Goal: Task Accomplishment & Management: Manage account settings

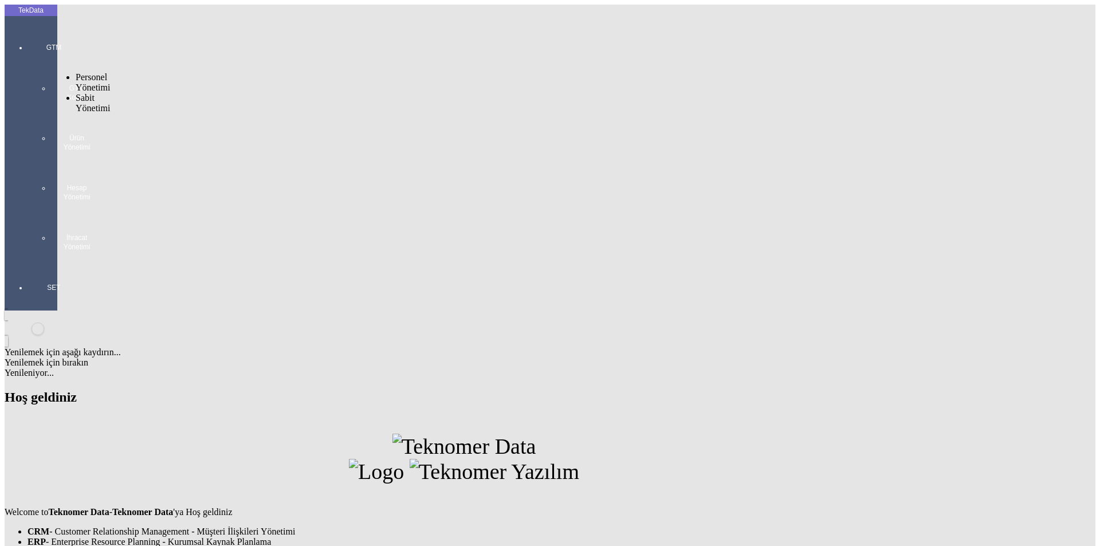
click at [28, 263] on div at bounding box center [54, 263] width 53 height 0
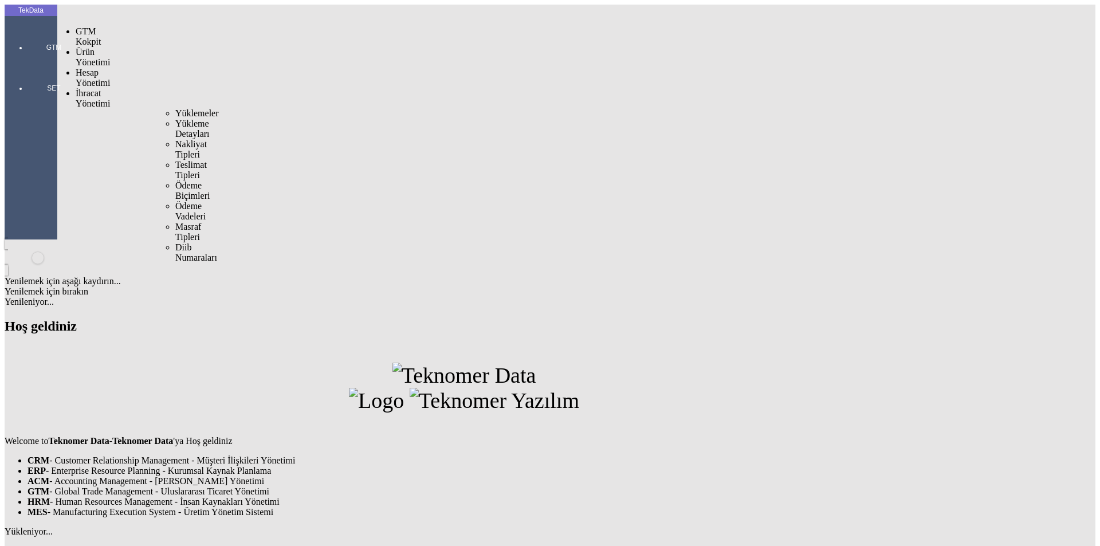
drag, startPoint x: 95, startPoint y: 67, endPoint x: 142, endPoint y: 67, distance: 47.0
click at [95, 88] on span "İhracat Yönetimi" at bounding box center [93, 98] width 34 height 20
click at [175, 108] on span "Yüklemeler" at bounding box center [197, 113] width 44 height 10
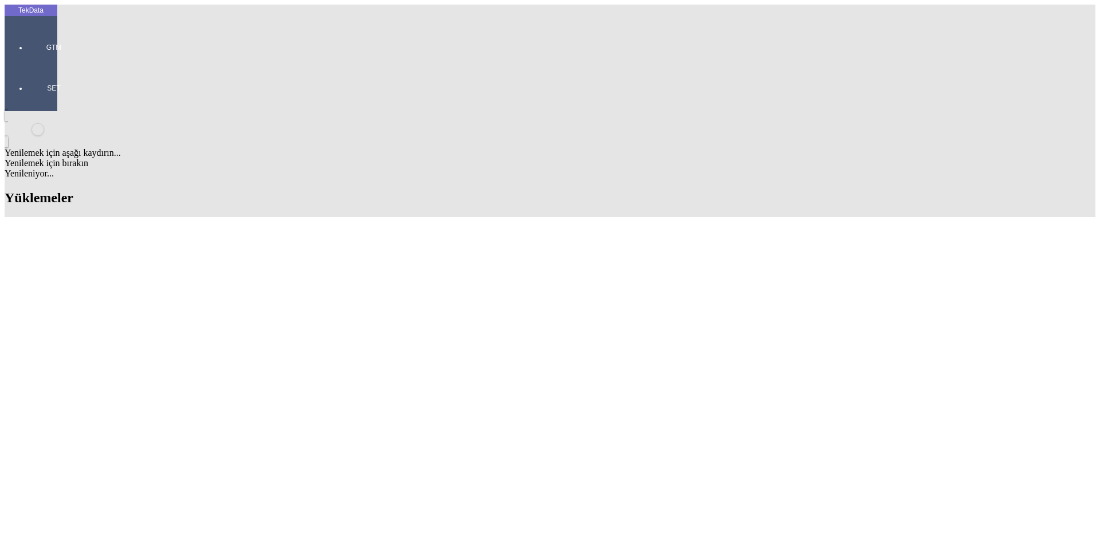
scroll to position [1132, 0]
drag, startPoint x: 489, startPoint y: 488, endPoint x: 551, endPoint y: 491, distance: 62.5
copy td "BDF2025000000443"
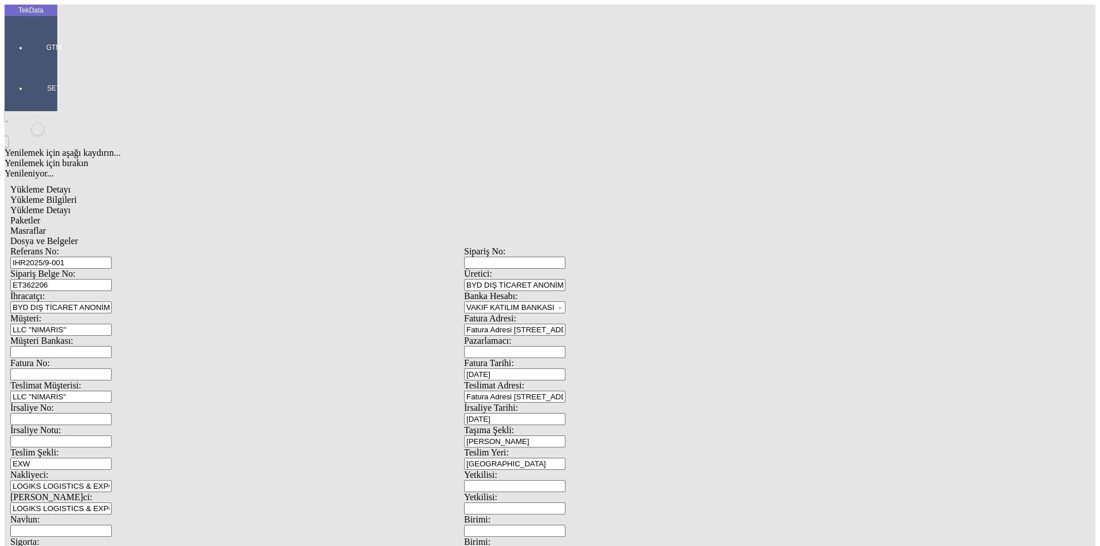
click at [112, 368] on input "Fatura No:" at bounding box center [60, 374] width 101 height 12
type input "BDF2025000000444"
drag, startPoint x: 232, startPoint y: 108, endPoint x: 99, endPoint y: 112, distance: 133.0
click at [99, 269] on div "Sipariş Belge No: ET362206" at bounding box center [237, 280] width 454 height 22
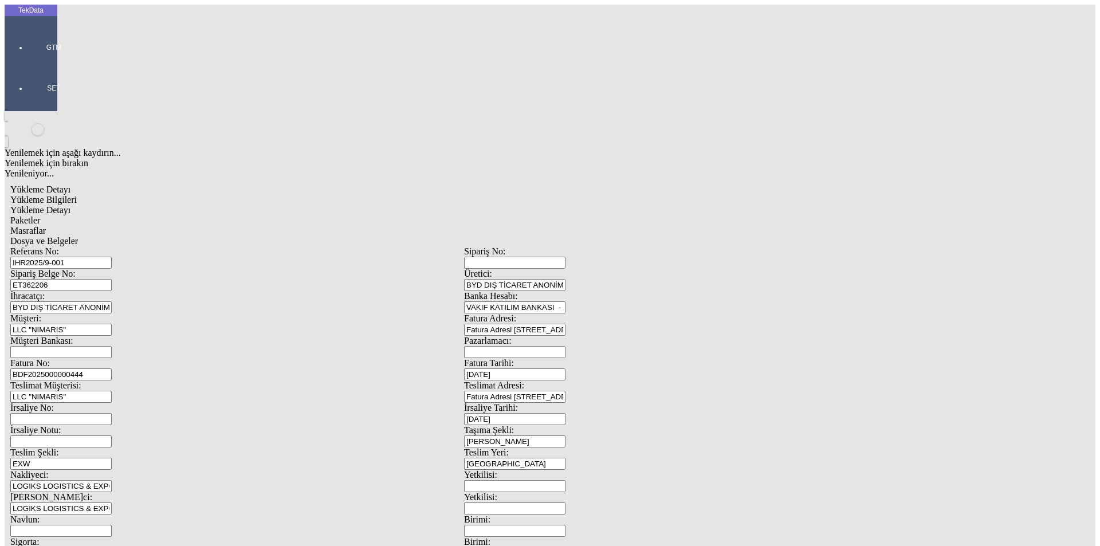
click at [184, 205] on div "Yükleme Detayı" at bounding box center [464, 210] width 908 height 10
click at [230, 215] on div "Paketler" at bounding box center [464, 220] width 908 height 10
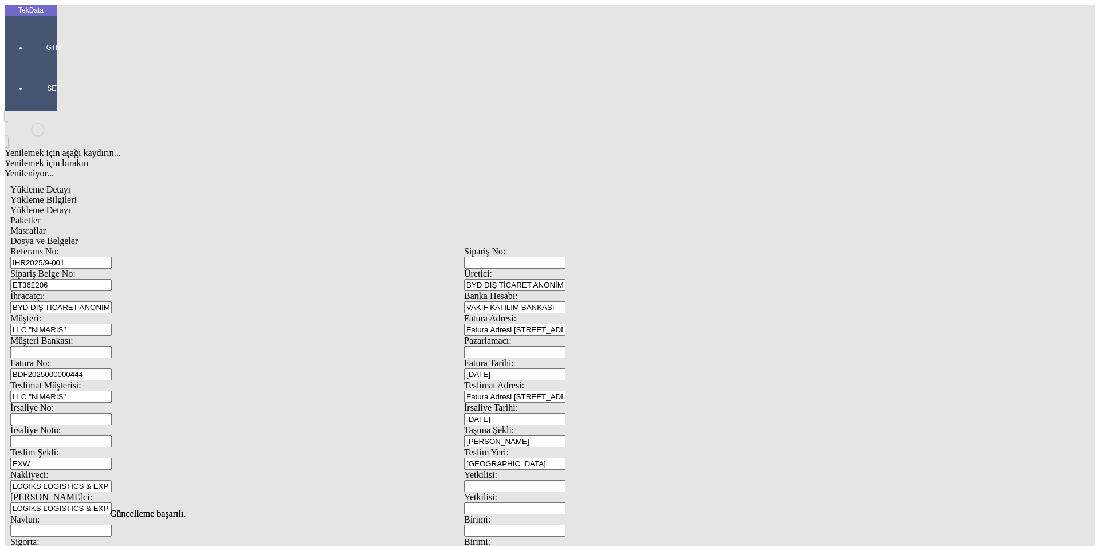
click at [46, 226] on span "Masraflar" at bounding box center [28, 231] width 36 height 10
click at [78, 236] on span "Dosya ve Belgeler" at bounding box center [44, 241] width 68 height 10
click at [177, 31] on div "Bu kaydı silmek istediğinizden eminmisiniz? [PERSON_NAME]" at bounding box center [88, 15] width 177 height 31
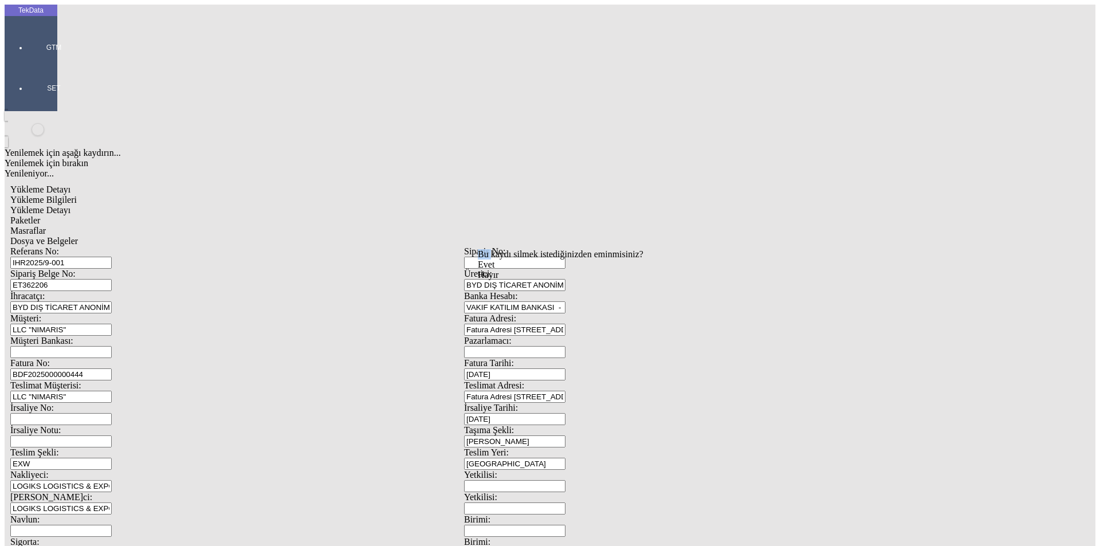
click at [177, 31] on div "Bu kaydı silmek istediğinizden eminmisiniz? [PERSON_NAME]" at bounding box center [88, 15] width 177 height 31
click at [495, 269] on span "Evet" at bounding box center [486, 265] width 17 height 10
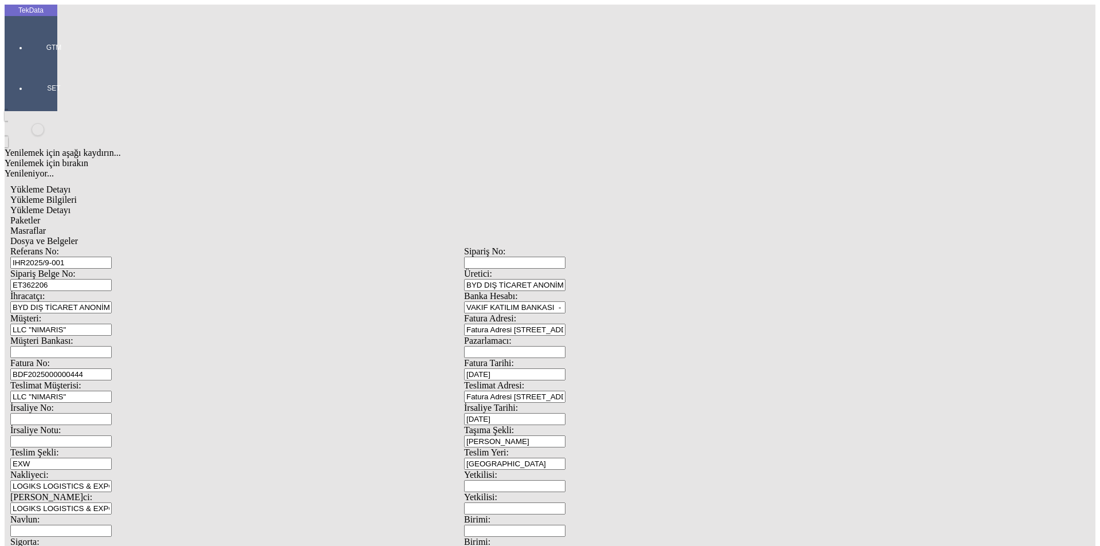
click at [78, 236] on span "Dosya ve Belgeler" at bounding box center [44, 241] width 68 height 10
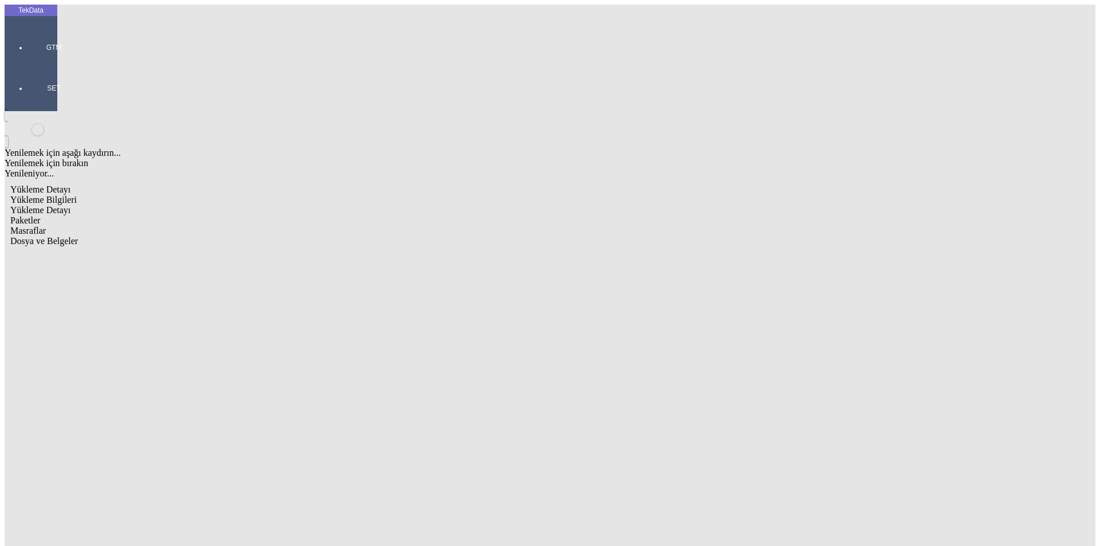
click at [77, 195] on span "Yükleme Bilgileri" at bounding box center [43, 200] width 66 height 10
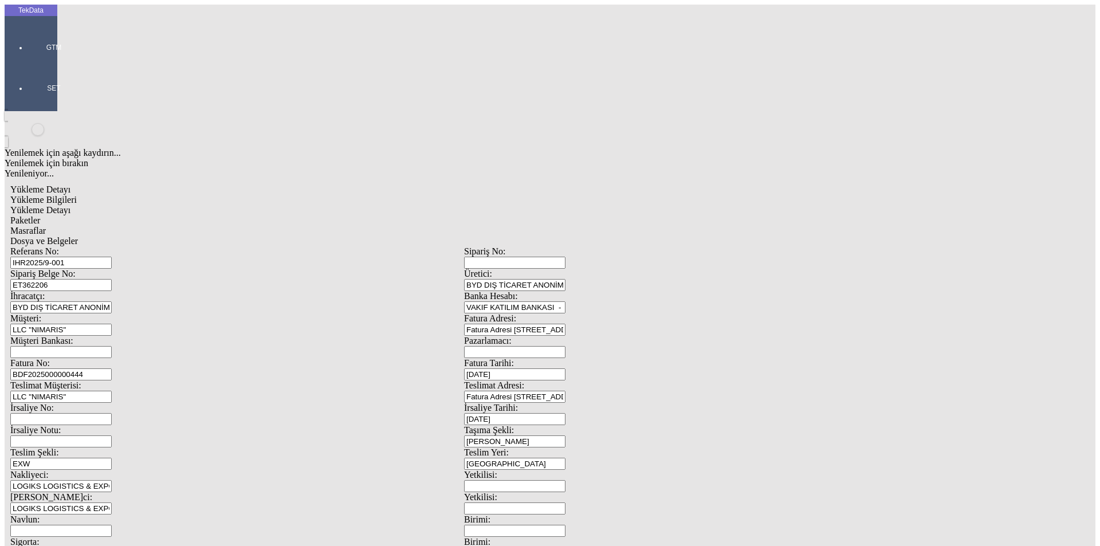
drag, startPoint x: 684, startPoint y: 190, endPoint x: 568, endPoint y: 194, distance: 115.9
click at [570, 358] on div "Fatura No: BDF2025000000444 Fatura Tarihi: [DATE]" at bounding box center [464, 369] width 908 height 22
type input "[DATE]"
drag, startPoint x: 703, startPoint y: 235, endPoint x: 491, endPoint y: 252, distance: 212.2
click at [500, 252] on div "Referans No: IHR2025/9-001 Sipariş No: Sipariş Belge No: ET362206 Üretici: BYD …" at bounding box center [464, 514] width 908 height 536
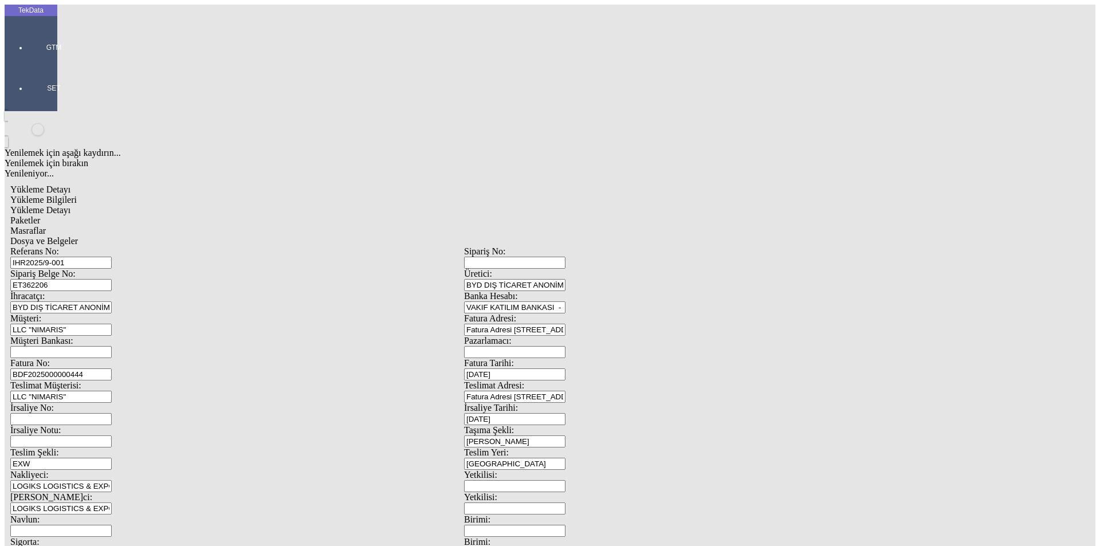
scroll to position [99, 0]
type input "[DATE]"
drag, startPoint x: 201, startPoint y: 294, endPoint x: 55, endPoint y: 290, distance: 145.6
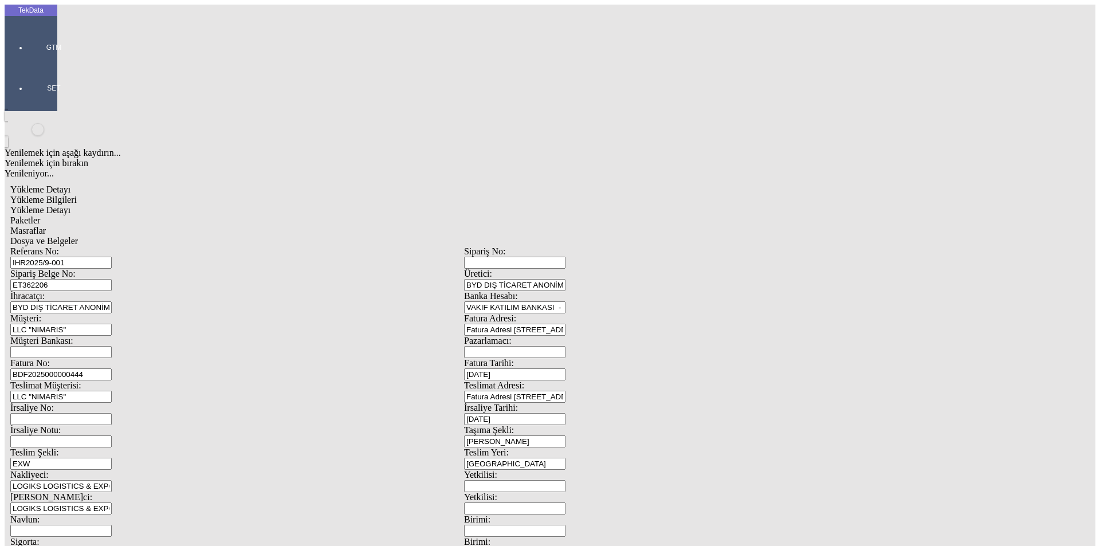
drag, startPoint x: 162, startPoint y: 288, endPoint x: 81, endPoint y: 286, distance: 80.8
type input "[DATE]"
drag, startPoint x: 205, startPoint y: 395, endPoint x: 73, endPoint y: 384, distance: 131.7
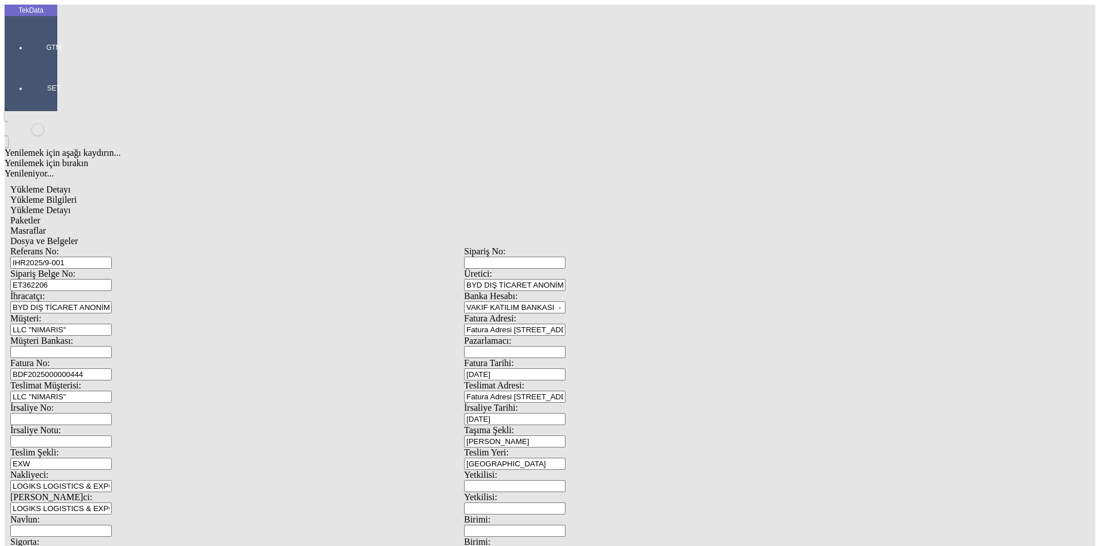
type input "[DATE]"
drag, startPoint x: 1023, startPoint y: 507, endPoint x: 1025, endPoint y: 515, distance: 8.8
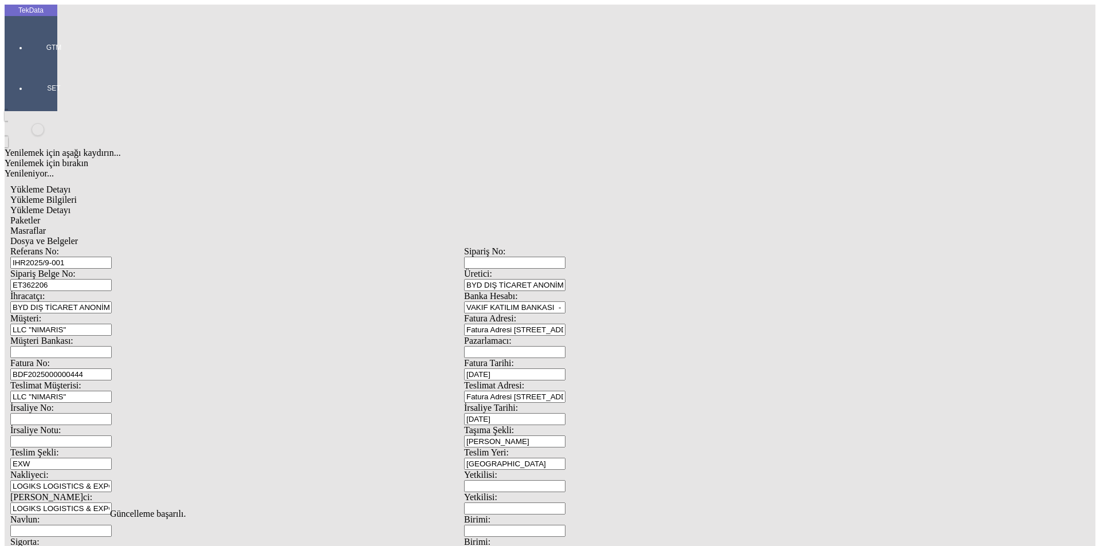
click at [78, 236] on span "Dosya ve Belgeler" at bounding box center [44, 241] width 68 height 10
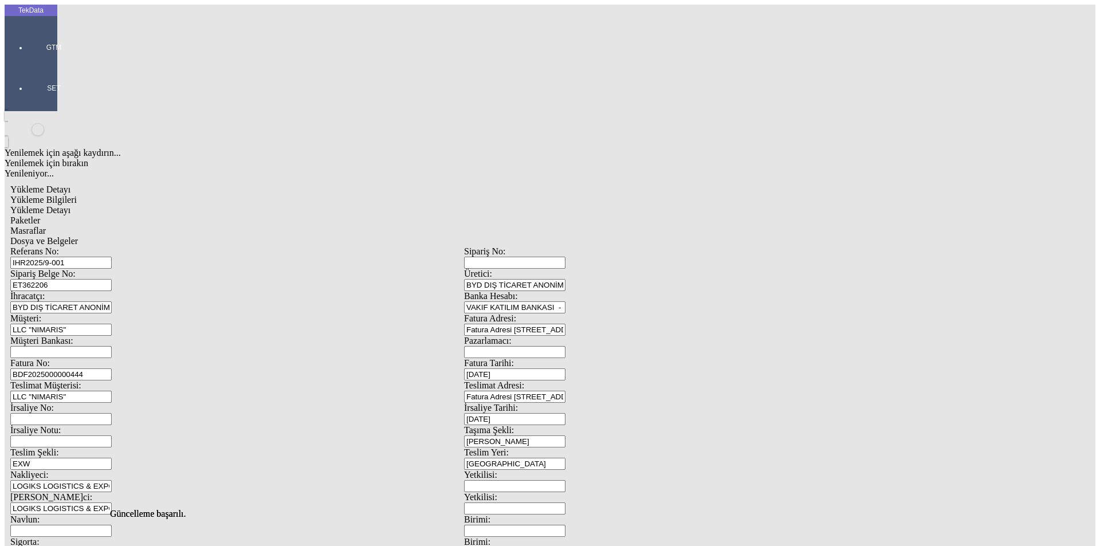
click at [177, 31] on div "Bu kaydı silmek istediğinizden eminmisiniz? [PERSON_NAME]" at bounding box center [88, 15] width 177 height 31
click at [495, 269] on span "Evet" at bounding box center [486, 265] width 17 height 10
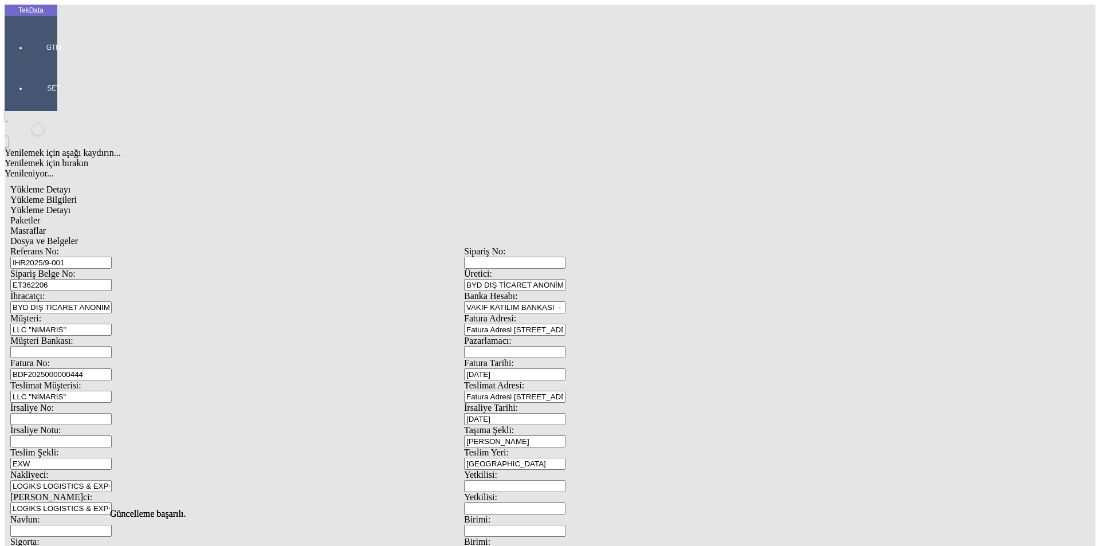
scroll to position [0, 0]
click at [78, 236] on span "Dosya ve Belgeler" at bounding box center [44, 241] width 68 height 10
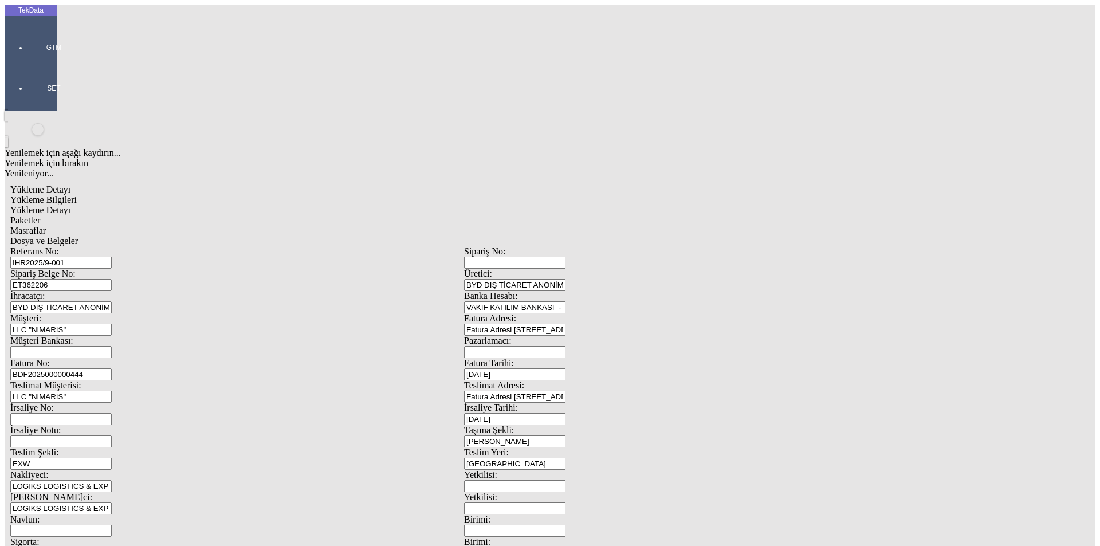
click at [78, 236] on span "Dosya ve Belgeler" at bounding box center [44, 241] width 68 height 10
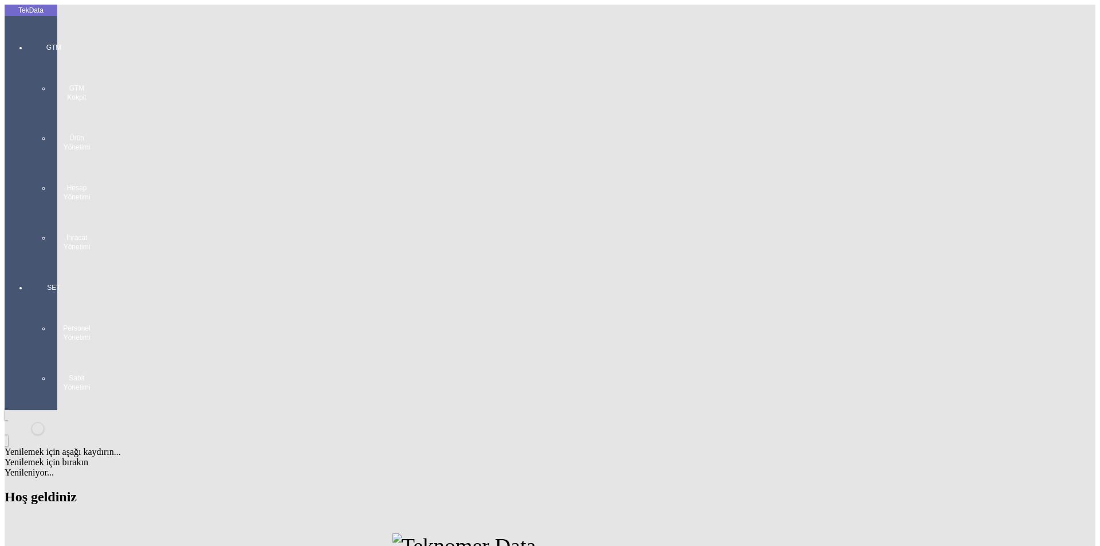
click at [28, 41] on div "GTM GTM Kokpit Ürün Yönetimi Hesap Yönetimi İhracat Yönetimi" at bounding box center [54, 143] width 53 height 240
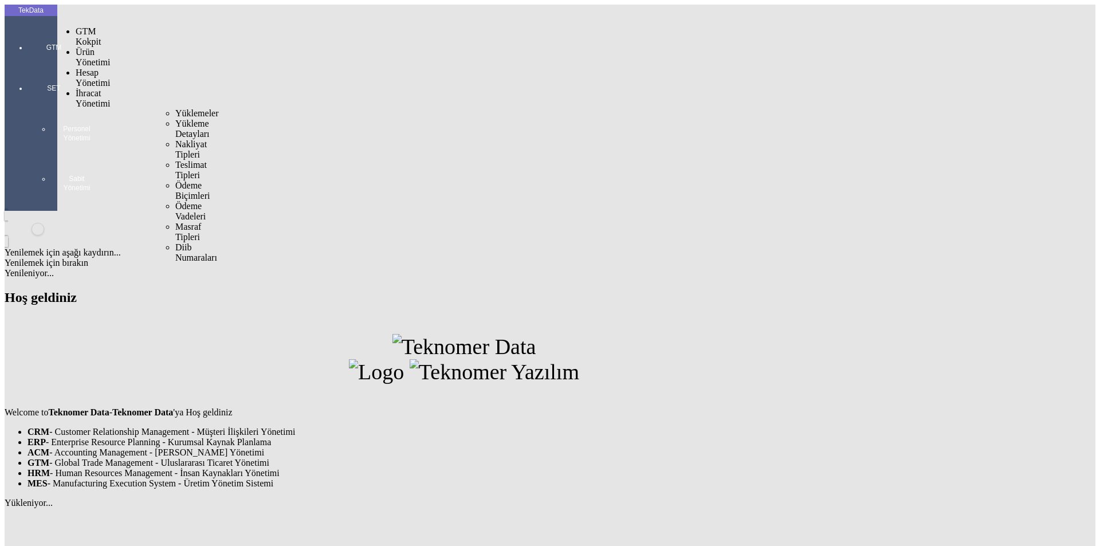
drag, startPoint x: 162, startPoint y: 70, endPoint x: 184, endPoint y: 72, distance: 22.4
click at [175, 108] on span "Yüklemeler" at bounding box center [197, 113] width 44 height 10
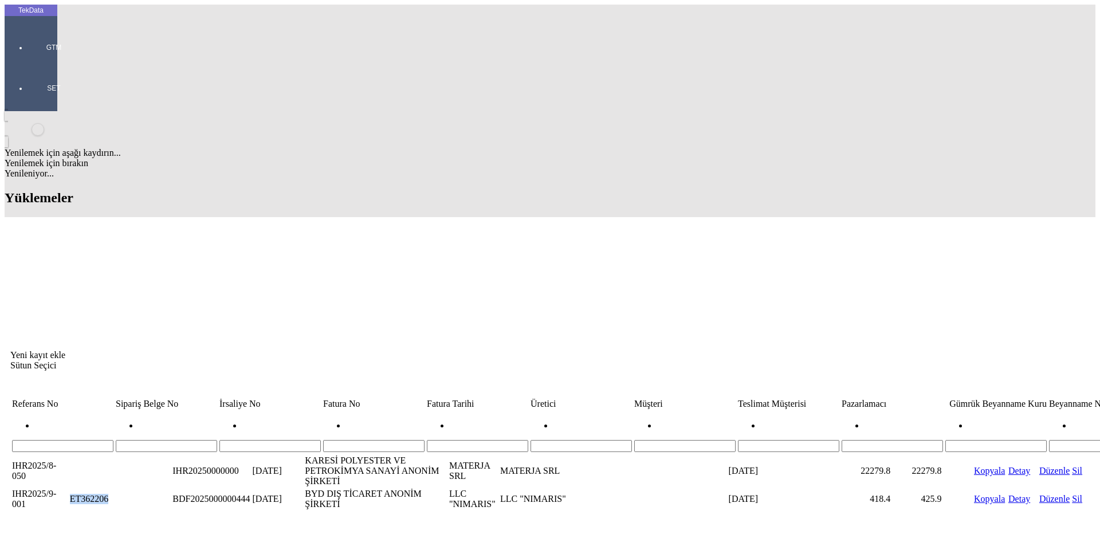
drag, startPoint x: 160, startPoint y: 124, endPoint x: 118, endPoint y: 124, distance: 42.4
click at [116, 488] on tr "IHR2025/9-001 ET362206 BDF2025000000444 11.09.2025 BYD DIŞ TİCARET ANONİM ŞİRKE…" at bounding box center [549, 499] width 1077 height 22
copy tr "ET362206"
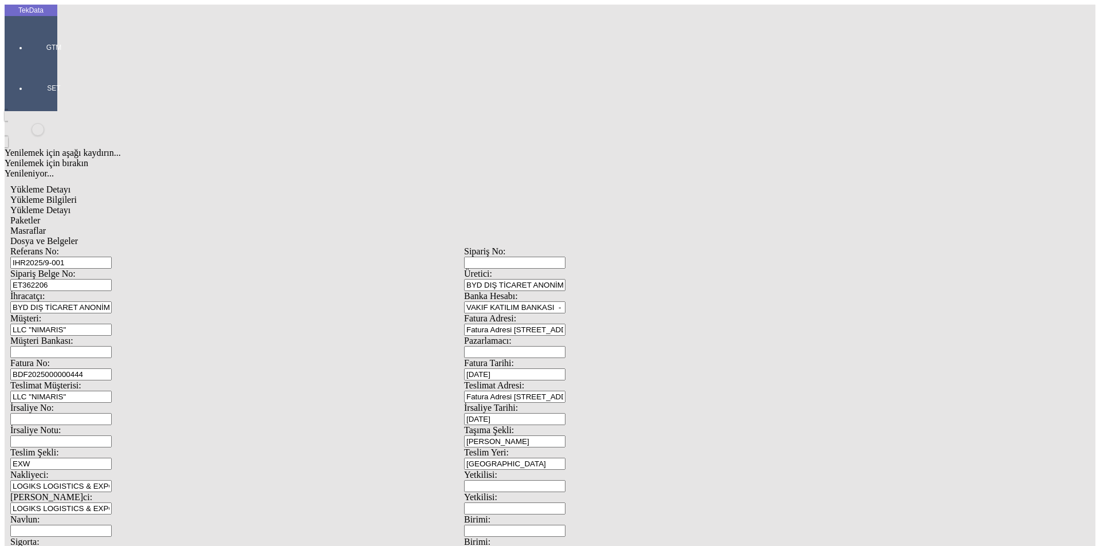
scroll to position [99, 0]
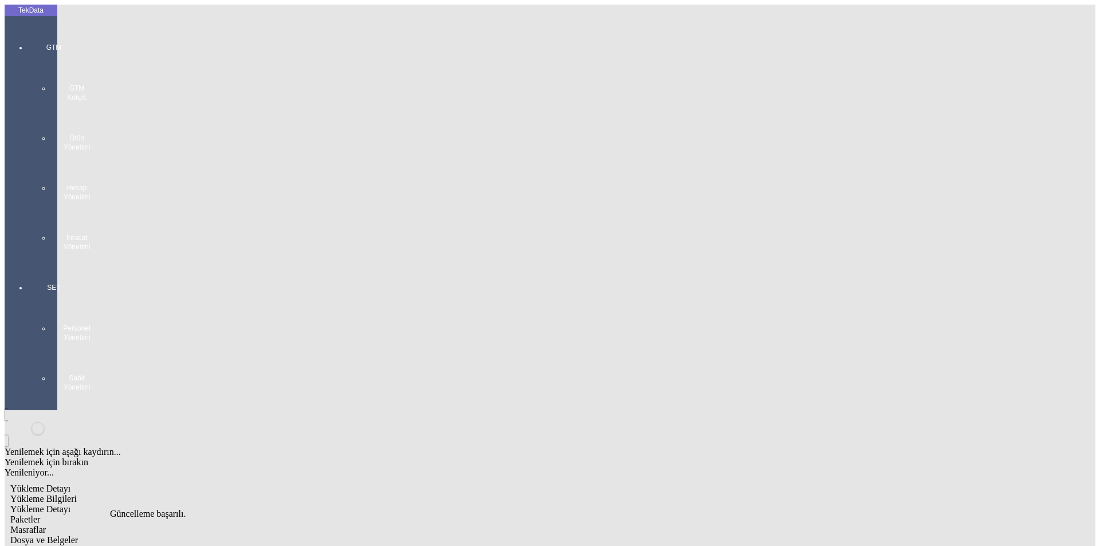
click at [28, 33] on div "GTM GTM Kokpit Ürün Yönetimi Hesap Yönetimi İhracat Yönetimi" at bounding box center [54, 143] width 53 height 240
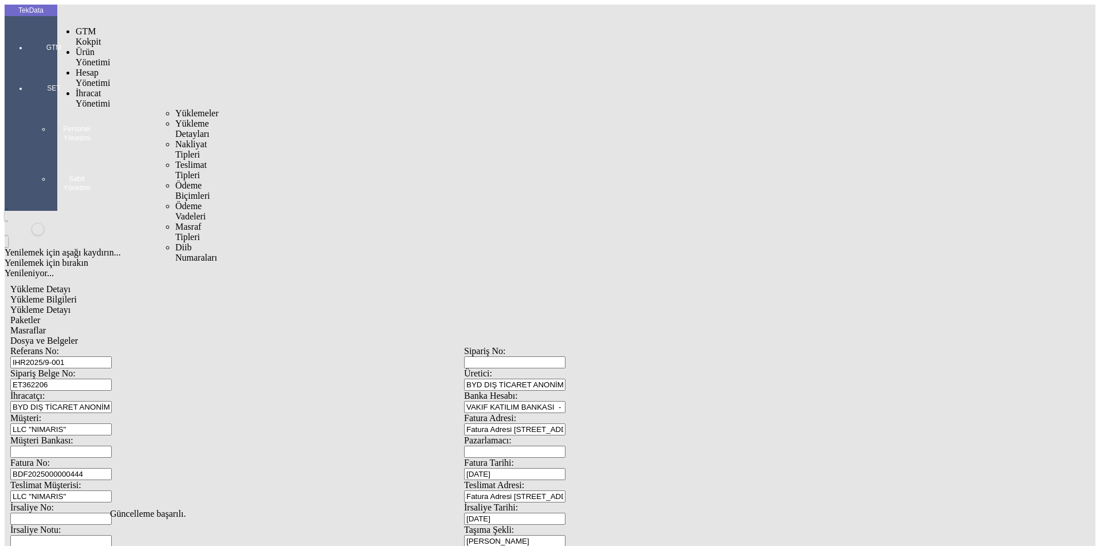
drag, startPoint x: 75, startPoint y: 65, endPoint x: 177, endPoint y: 68, distance: 102.6
click at [76, 88] on span "İhracat Yönetimi" at bounding box center [93, 98] width 34 height 20
click at [177, 108] on span "Yüklemeler" at bounding box center [197, 113] width 44 height 10
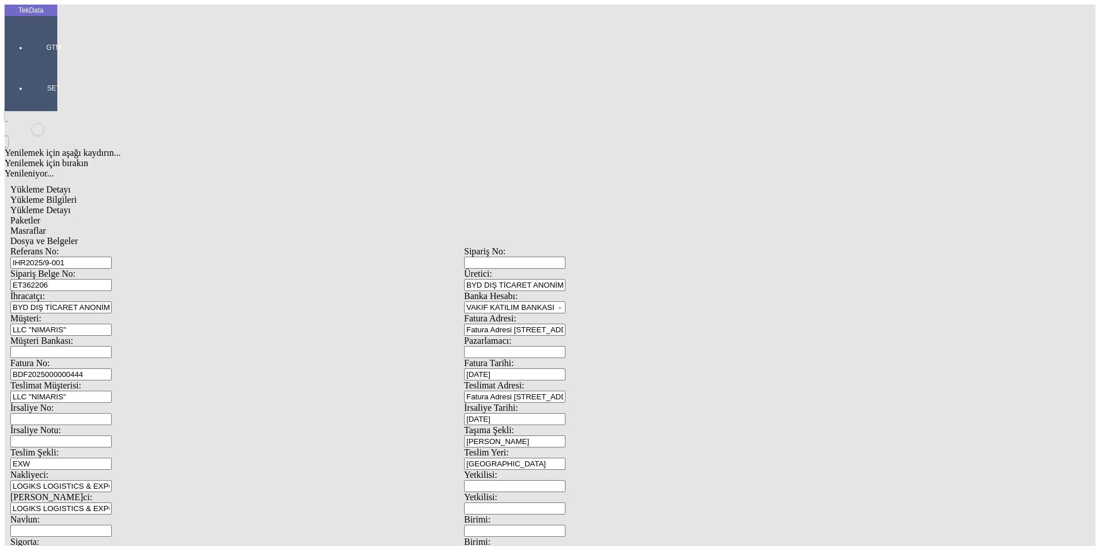
drag, startPoint x: 108, startPoint y: 98, endPoint x: 50, endPoint y: 109, distance: 59.5
click at [50, 108] on div "TekData GTM SET Yenilemek için aşağı kaydırın... Yenilemek için bırakın Yenilen…" at bounding box center [464, 453] width 919 height 897
paste input "435"
paste input "ET362436"
type input "ET362435 - ET362436"
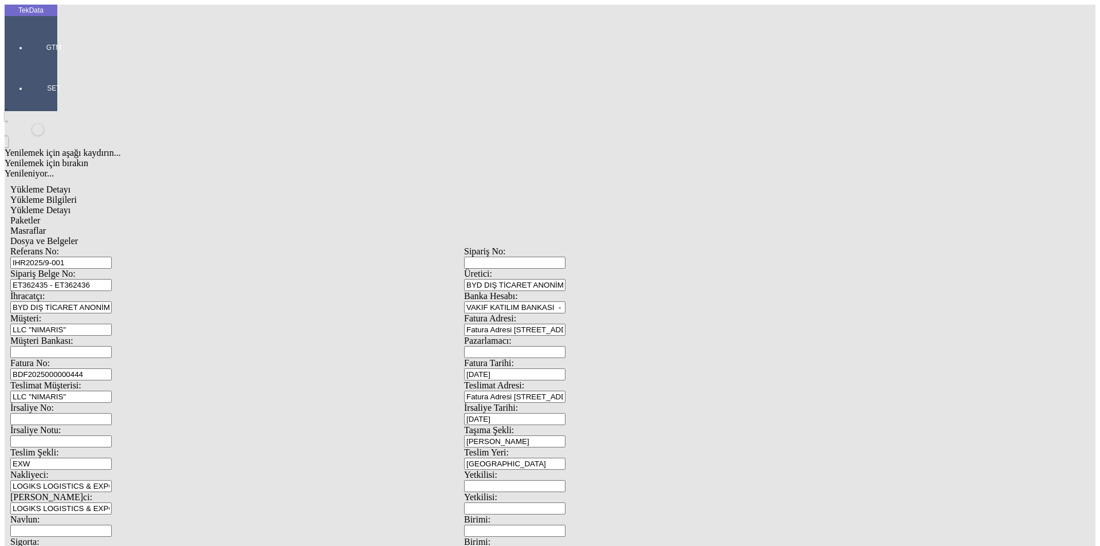
drag, startPoint x: 234, startPoint y: 177, endPoint x: 237, endPoint y: 184, distance: 7.5
click at [236, 246] on div "Referans No: IHR2025/9-001 Sipariş No: Sipariş Belge No: ET362435 - ET362436 Ür…" at bounding box center [464, 514] width 908 height 536
click at [112, 368] on input "BDF2025000000444" at bounding box center [60, 374] width 101 height 12
type input "BDF2025000000445"
type input "12.09.2025"
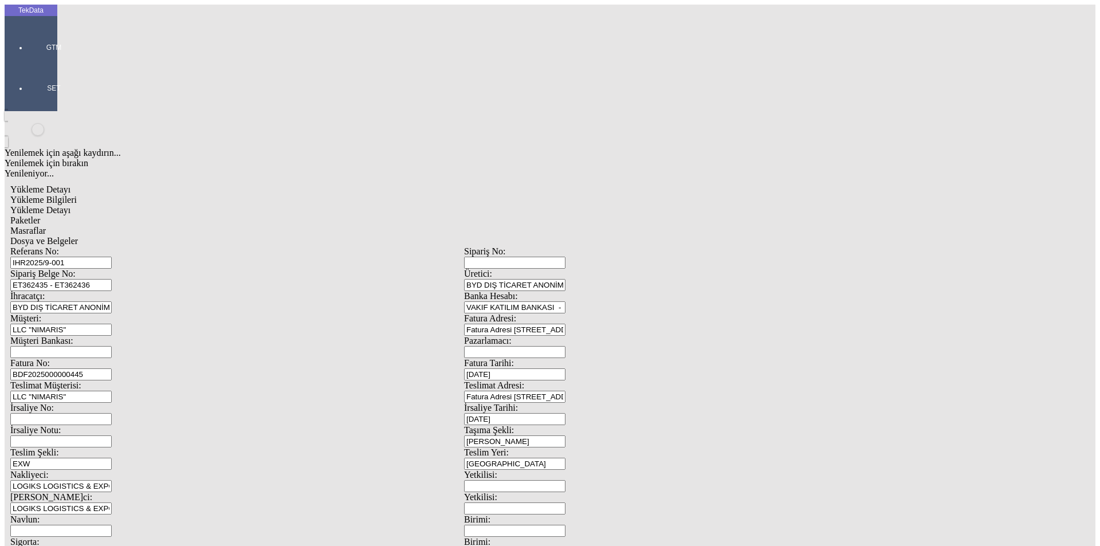
click at [614, 403] on div "İrsaliye Tarihi: 11.09.2025" at bounding box center [691, 414] width 454 height 22
type input "12.09.2025"
drag, startPoint x: 186, startPoint y: 279, endPoint x: 86, endPoint y: 275, distance: 100.3
click at [86, 275] on div "Referans No: IHR2025/9-001 Sipariş No: Sipariş Belge No: ET362435 - ET362436 Ür…" at bounding box center [464, 514] width 908 height 536
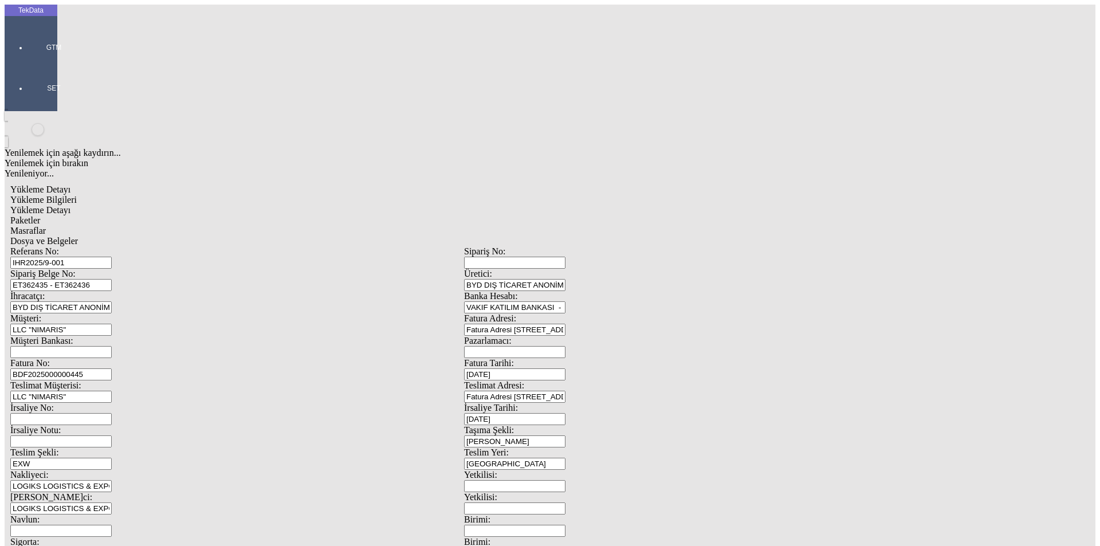
type input "12.09.2025"
drag, startPoint x: 83, startPoint y: 386, endPoint x: 41, endPoint y: 385, distance: 41.9
click at [44, 388] on div "TekData GTM SET Yenilemek için aşağı kaydırın... Yenilemek için bırakın Yenilen…" at bounding box center [464, 453] width 919 height 897
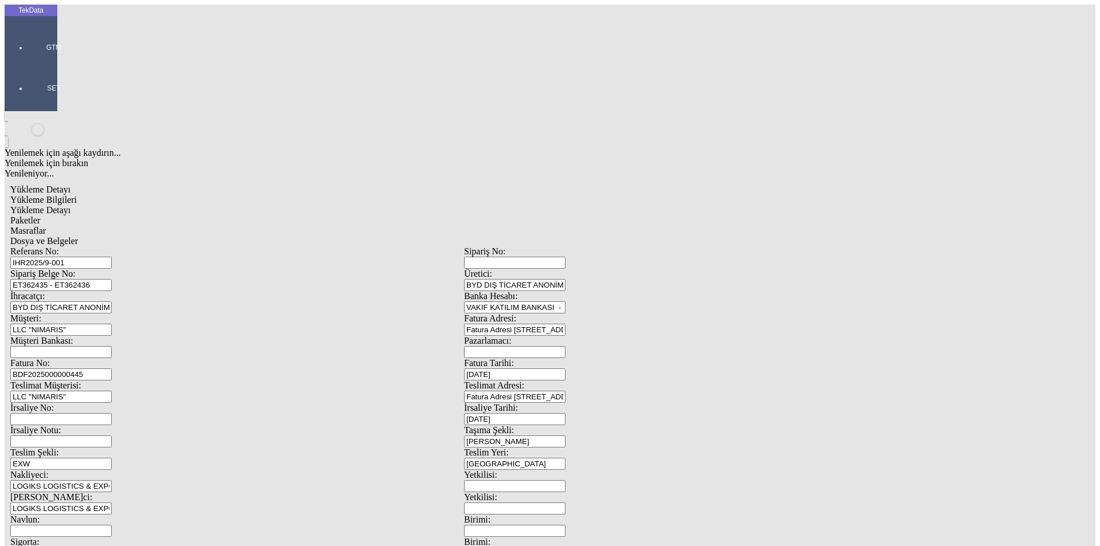
type input "12.09.2025"
drag, startPoint x: 162, startPoint y: 441, endPoint x: 100, endPoint y: 454, distance: 62.6
type input "1342.5"
drag, startPoint x: 695, startPoint y: 445, endPoint x: 562, endPoint y: 460, distance: 134.3
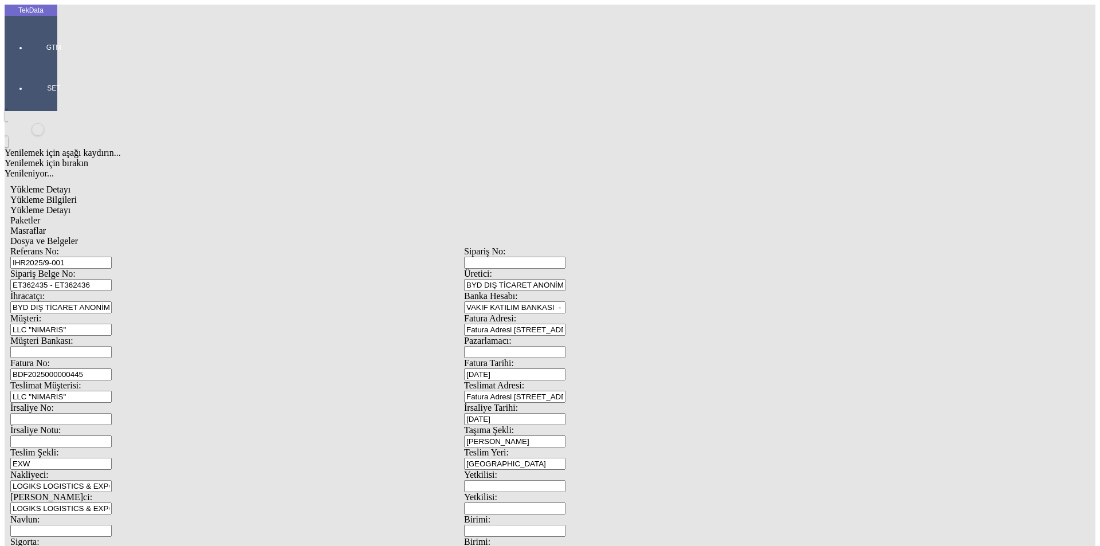
type input "1382"
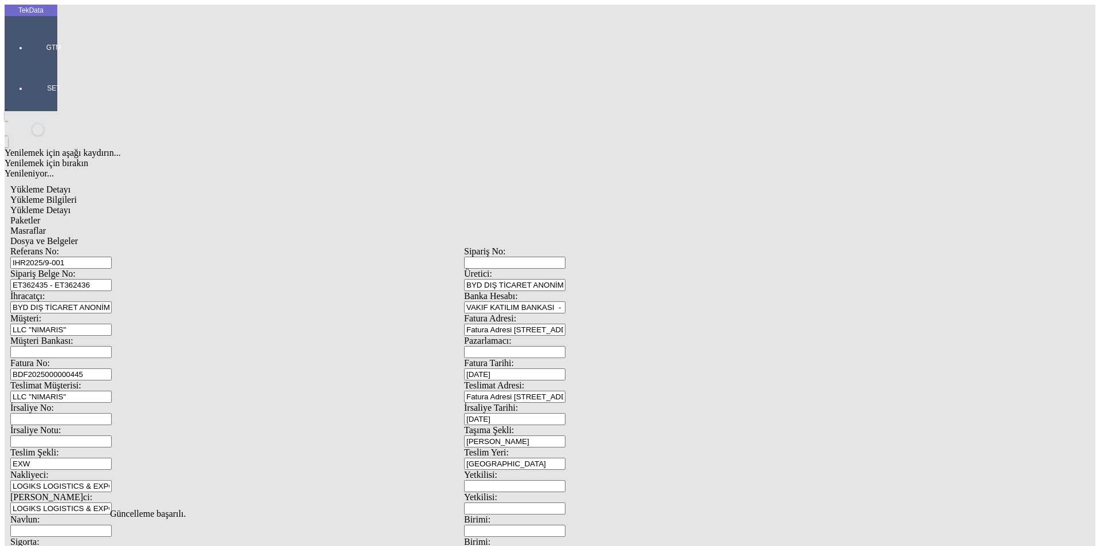
scroll to position [0, 0]
click at [214, 205] on div "Yükleme Detayı" at bounding box center [464, 210] width 908 height 10
click at [495, 269] on span "Evet" at bounding box center [486, 265] width 17 height 10
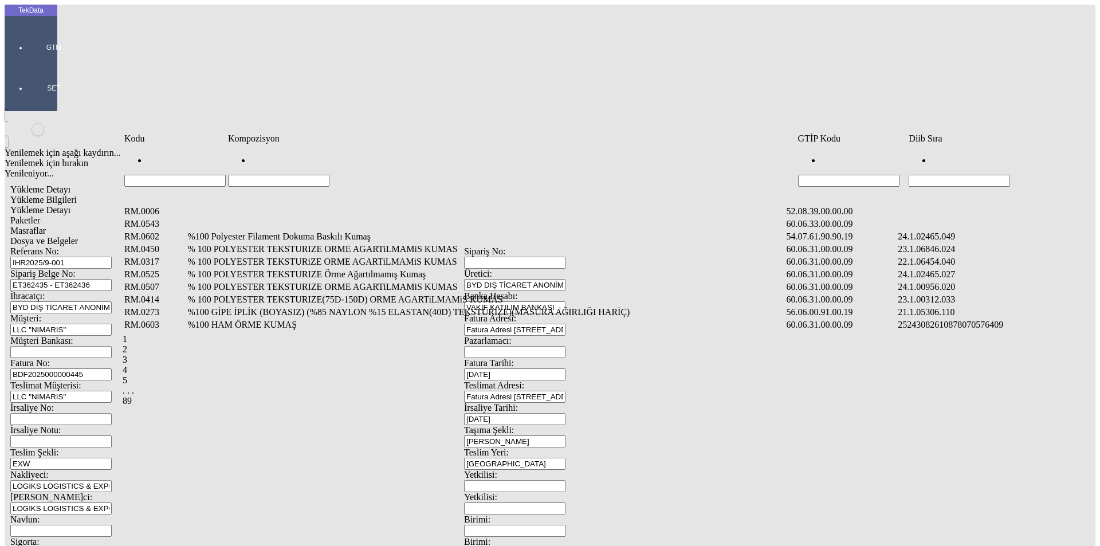
click at [1010, 175] on input "Hücreyi Filtrele" at bounding box center [959, 181] width 101 height 12
type input "2465"
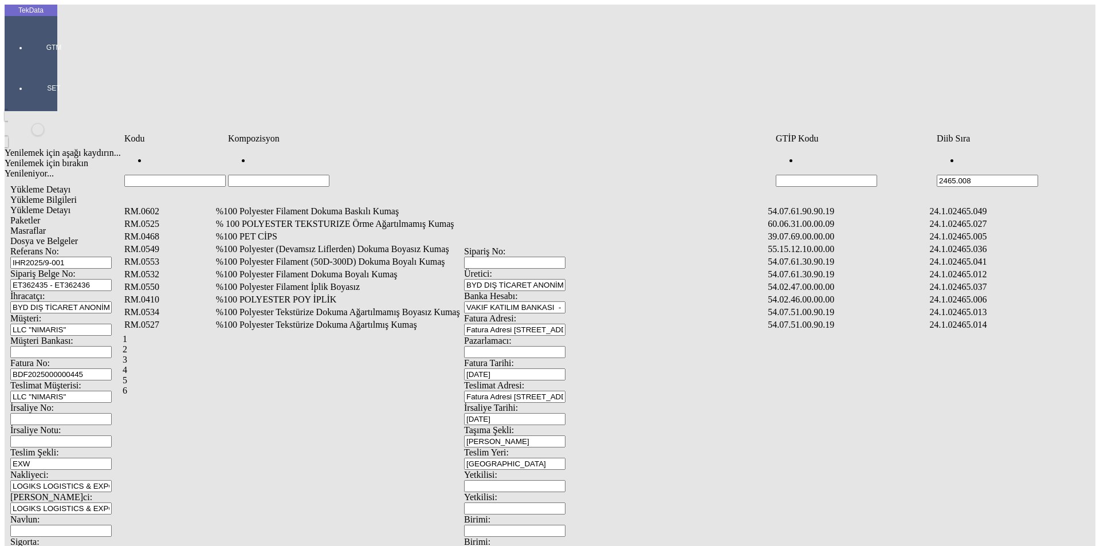
type input "2465.008"
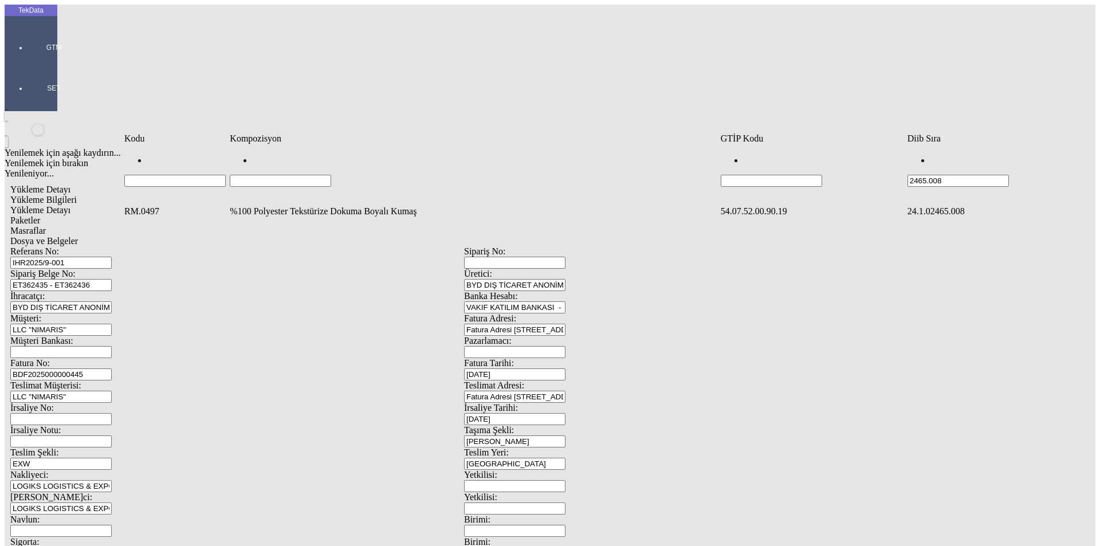
click at [299, 206] on td "%100 Polyester Tekstürize Dokuma Boyalı Kumaş" at bounding box center [473, 211] width 489 height 11
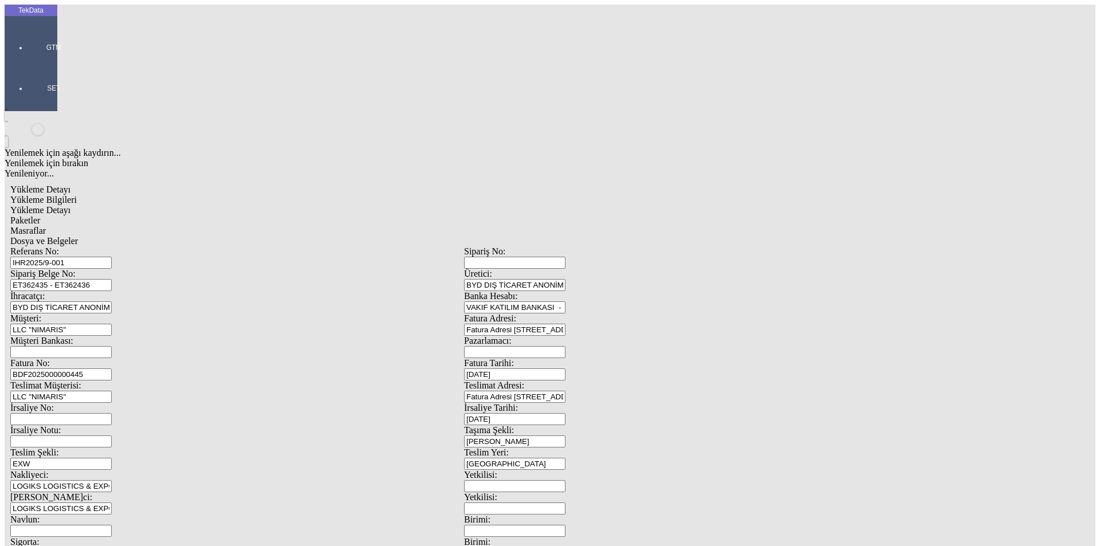
type input "4679"
click at [643, 207] on div "Metre" at bounding box center [852, 212] width 454 height 10
type input "Metre"
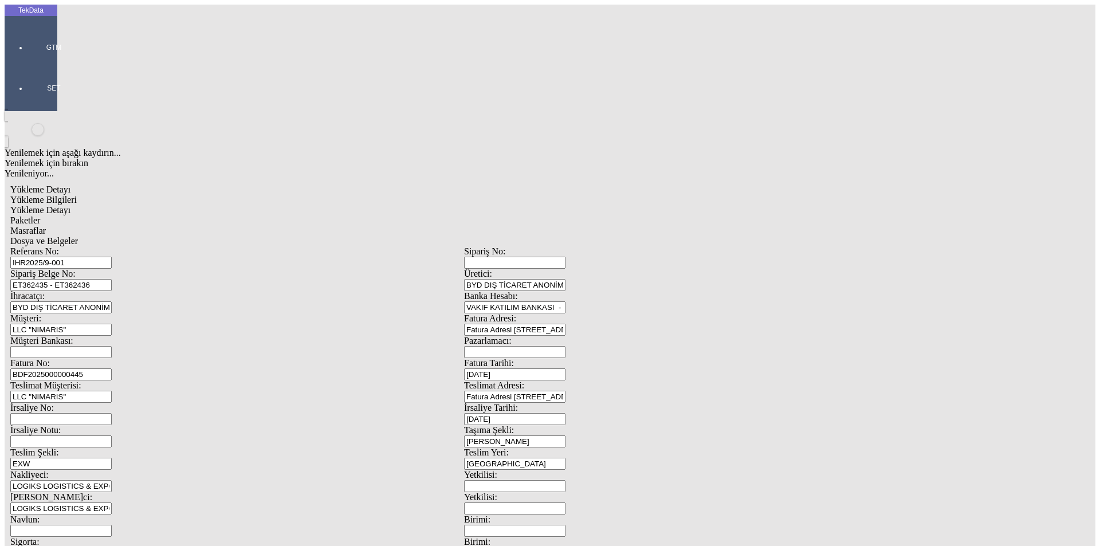
type input "1.65"
click at [650, 240] on div "Amerikan Doları" at bounding box center [852, 245] width 454 height 10
type input "Amerikan Doları"
type input "300"
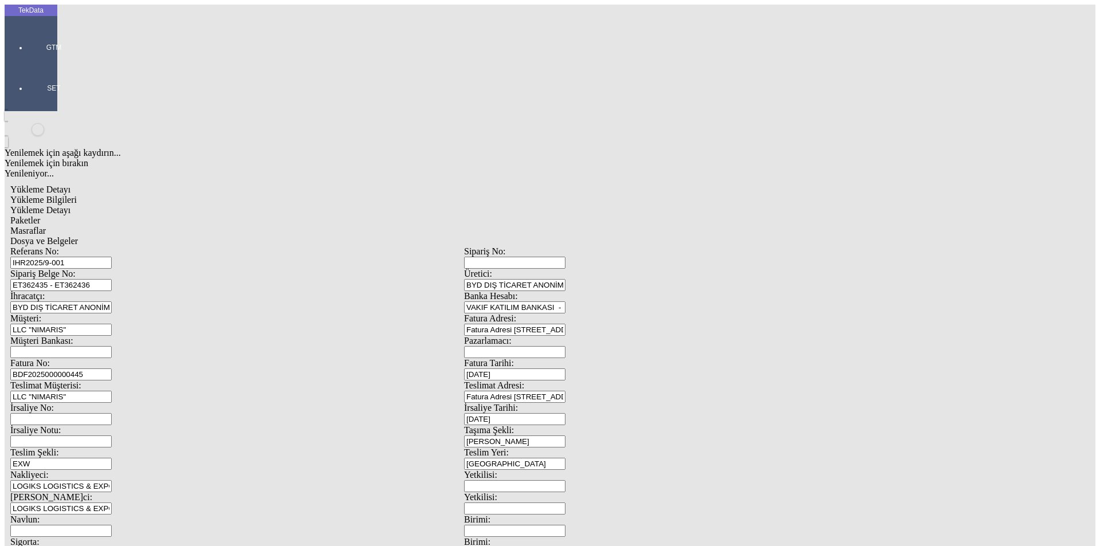
type input "1342.5"
type input "1382"
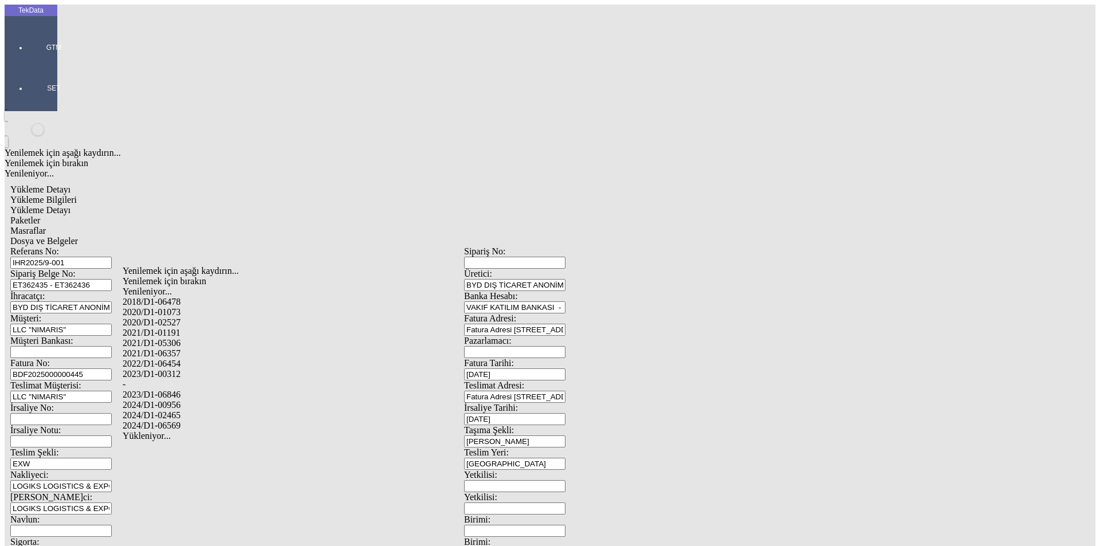
drag, startPoint x: 175, startPoint y: 402, endPoint x: 181, endPoint y: 402, distance: 5.8
click at [175, 410] on div "2024/D1-02465" at bounding box center [345, 415] width 445 height 10
type input "2024/D1-02465"
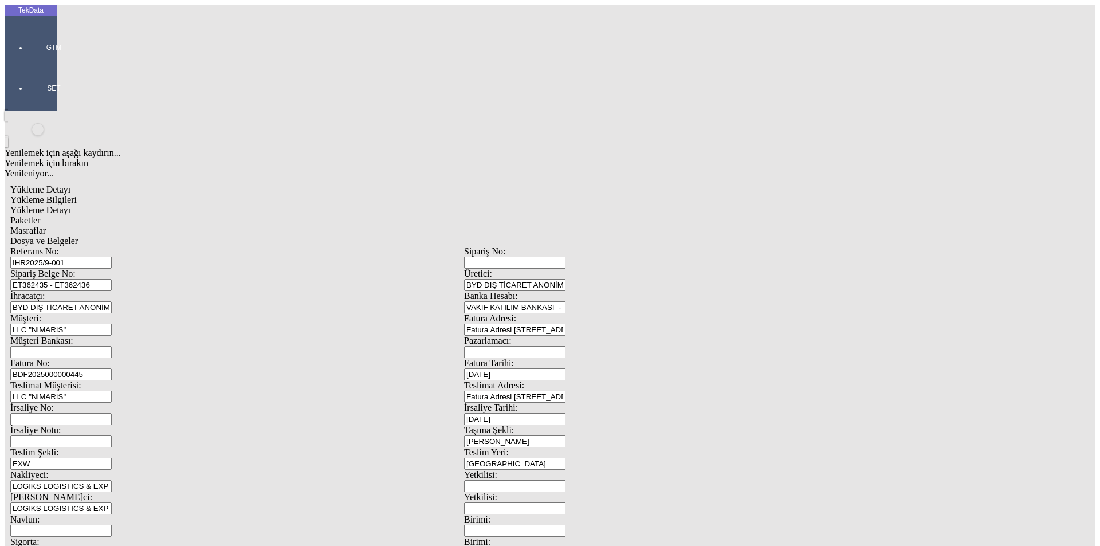
click at [40, 215] on span "Paketler" at bounding box center [25, 220] width 30 height 10
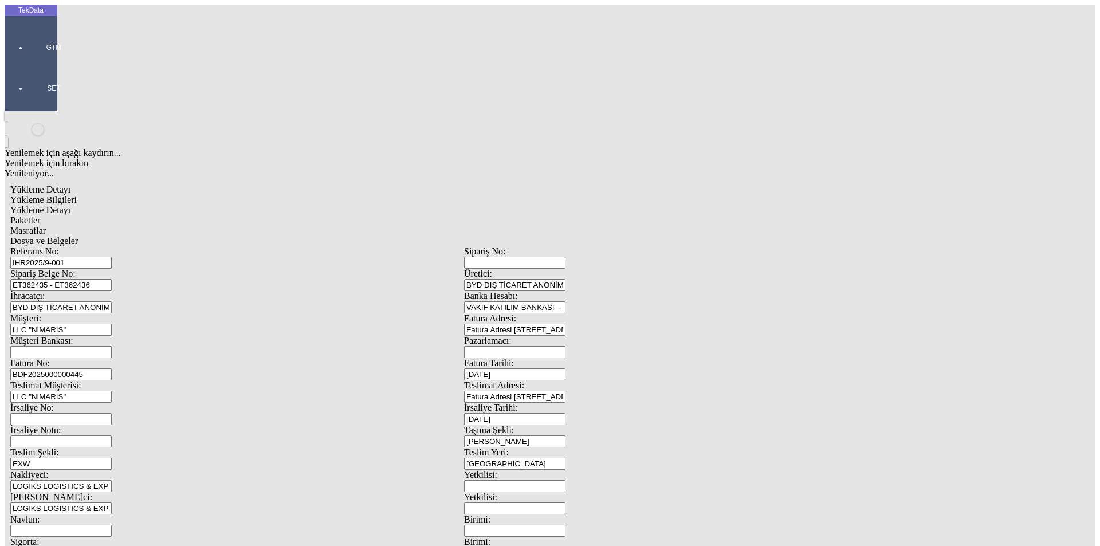
type input "28"
drag, startPoint x: 335, startPoint y: 59, endPoint x: 387, endPoint y: 69, distance: 52.6
click at [46, 226] on span "Masraflar" at bounding box center [28, 231] width 36 height 10
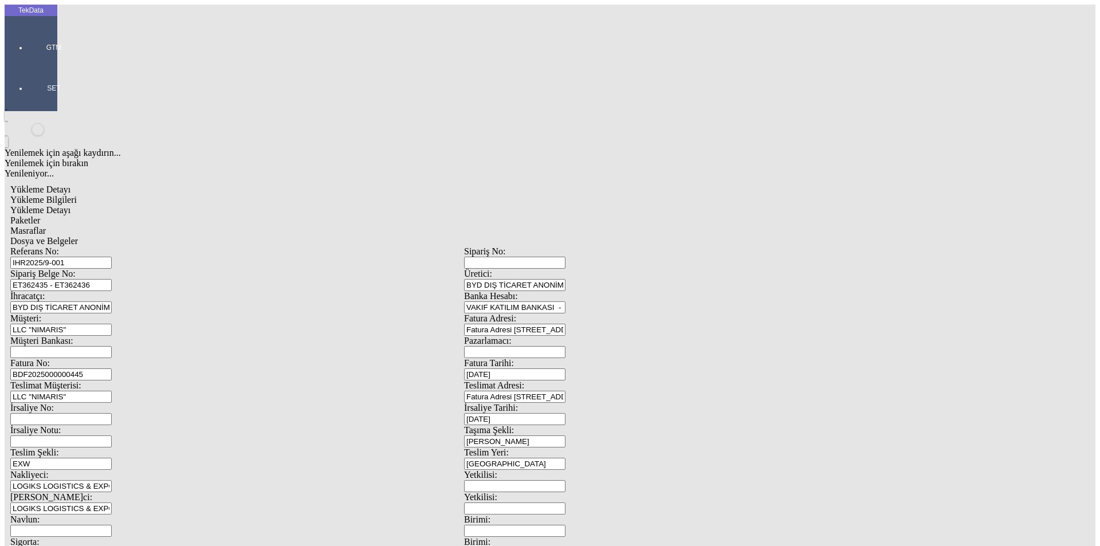
click at [411, 236] on div "Dosya ve Belgeler" at bounding box center [464, 241] width 908 height 10
click at [351, 226] on div "Masraflar" at bounding box center [464, 231] width 908 height 10
click at [78, 236] on span "Dosya ve Belgeler" at bounding box center [44, 241] width 68 height 10
click at [418, 236] on div "Dosya ve Belgeler" at bounding box center [464, 241] width 908 height 10
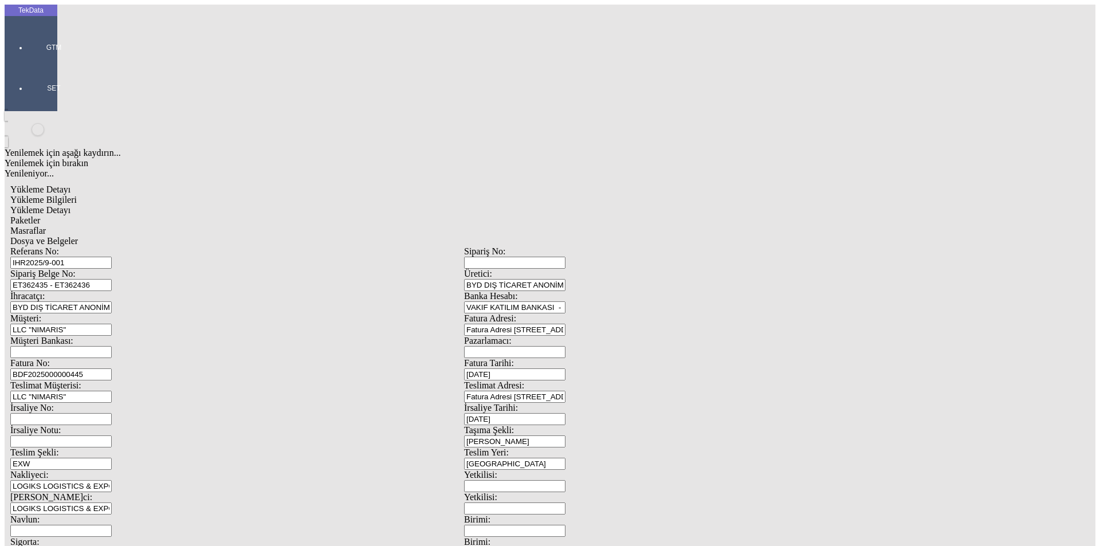
click at [77, 195] on span "Yükleme Bilgileri" at bounding box center [43, 200] width 66 height 10
click at [70, 205] on span "Yükleme Detayı" at bounding box center [40, 210] width 60 height 10
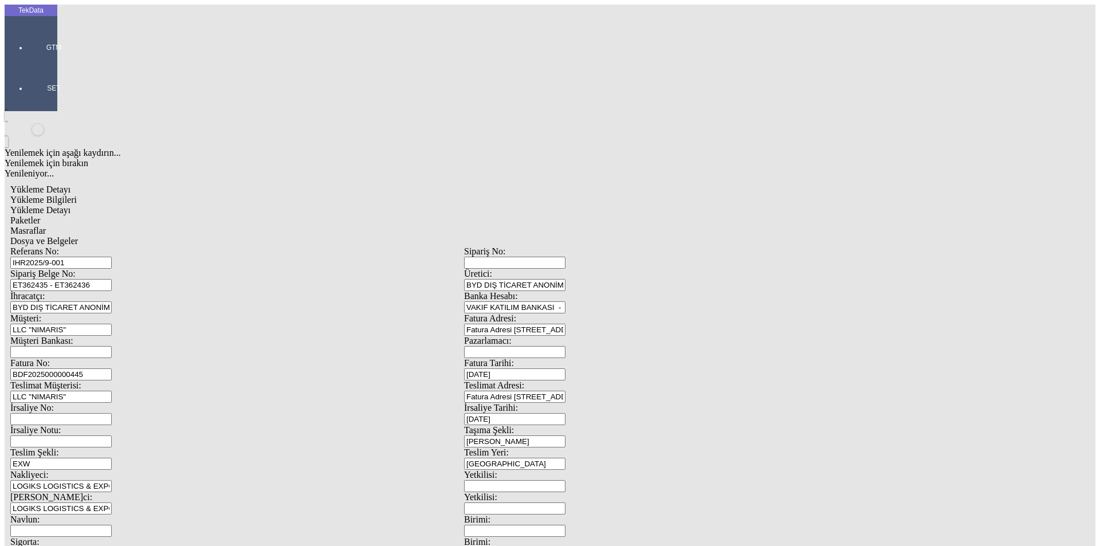
click at [40, 215] on span "Paketler" at bounding box center [25, 220] width 30 height 10
click at [335, 226] on div "Masraflar" at bounding box center [464, 231] width 908 height 10
click at [78, 236] on span "Dosya ve Belgeler" at bounding box center [44, 241] width 68 height 10
click at [177, 31] on div "Bu kaydı silmek istediğinizden eminmisiniz? [PERSON_NAME]" at bounding box center [88, 15] width 177 height 31
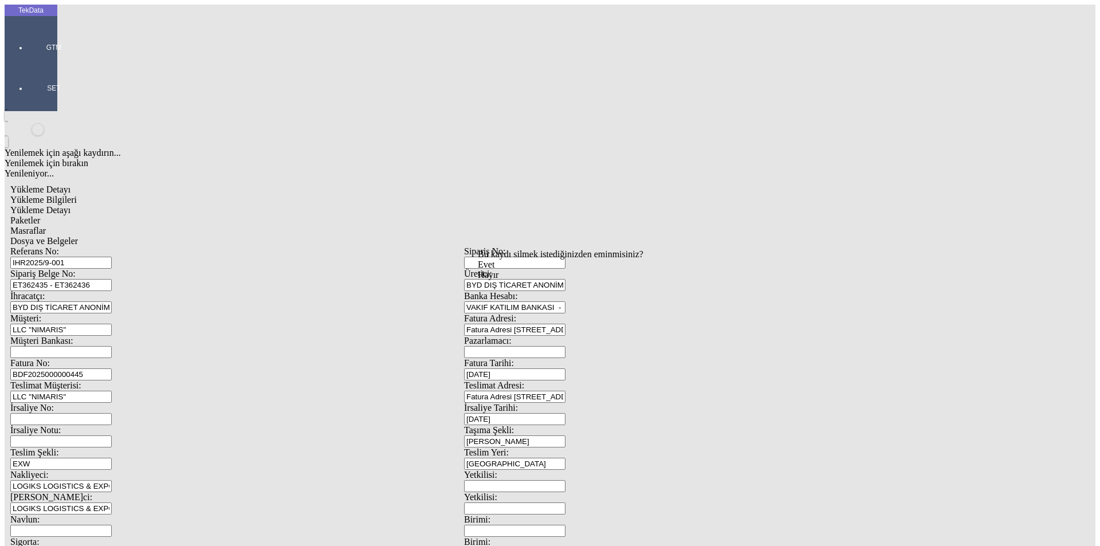
click at [495, 269] on span "Evet" at bounding box center [486, 265] width 17 height 10
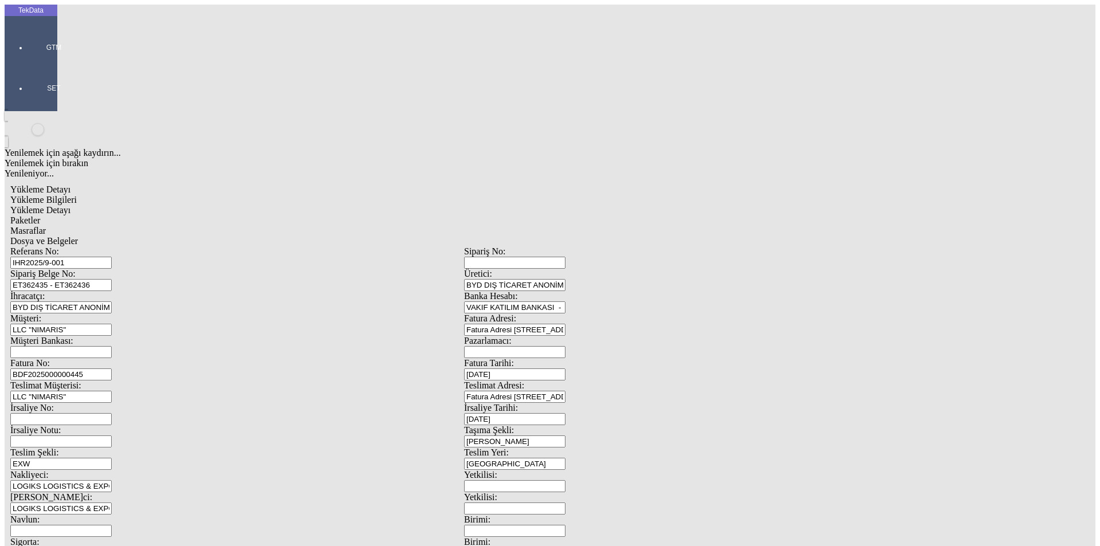
click at [78, 236] on span "Dosya ve Belgeler" at bounding box center [44, 241] width 68 height 10
click at [77, 195] on span "Yükleme Bilgileri" at bounding box center [43, 200] width 66 height 10
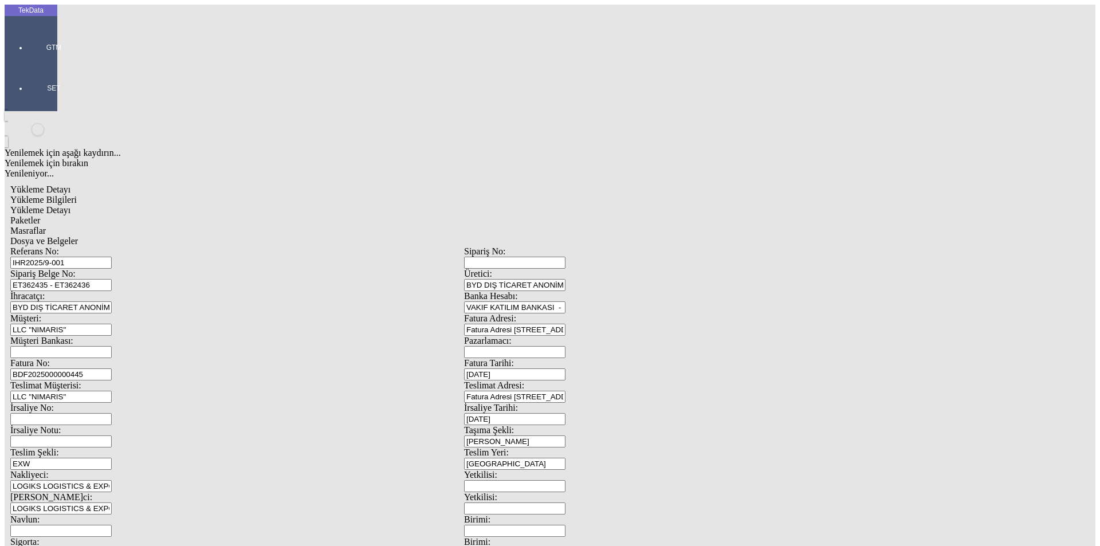
drag, startPoint x: 241, startPoint y: 76, endPoint x: 109, endPoint y: 83, distance: 132.5
click at [109, 246] on div "Referans No: IHR2025/9-001 Sipariş No: Sipariş Belge No: ET362435 - ET362436 Ür…" at bounding box center [464, 514] width 908 height 536
drag, startPoint x: 229, startPoint y: 77, endPoint x: 100, endPoint y: 89, distance: 129.5
click at [100, 246] on div "Referans No: IHR2025/9-001 Sipariş No: Sipariş Belge No: ET362435 - ET362436 Ür…" at bounding box center [464, 514] width 908 height 536
drag, startPoint x: 229, startPoint y: 85, endPoint x: 50, endPoint y: 92, distance: 178.9
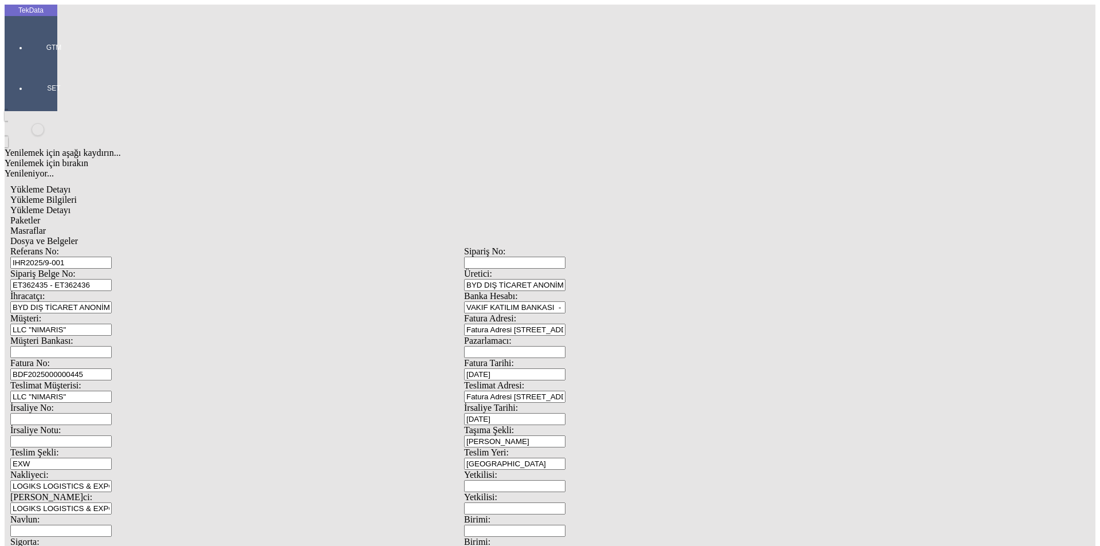
paste input "6-025, IHR2025/7-088"
type input "IHR2025/6-025, IHR2025/7-088"
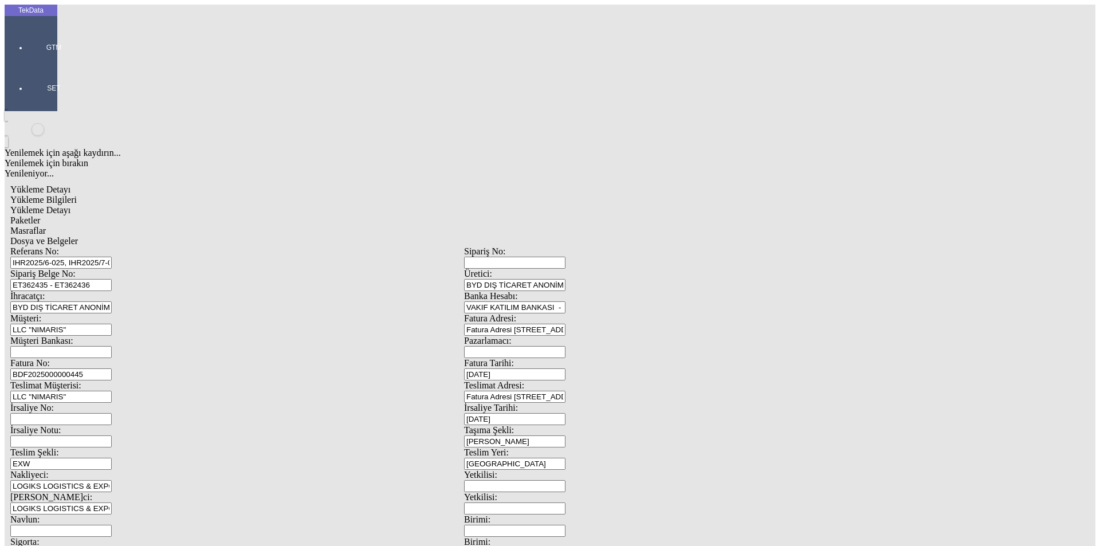
click at [78, 236] on span "Dosya ve Belgeler" at bounding box center [44, 241] width 68 height 10
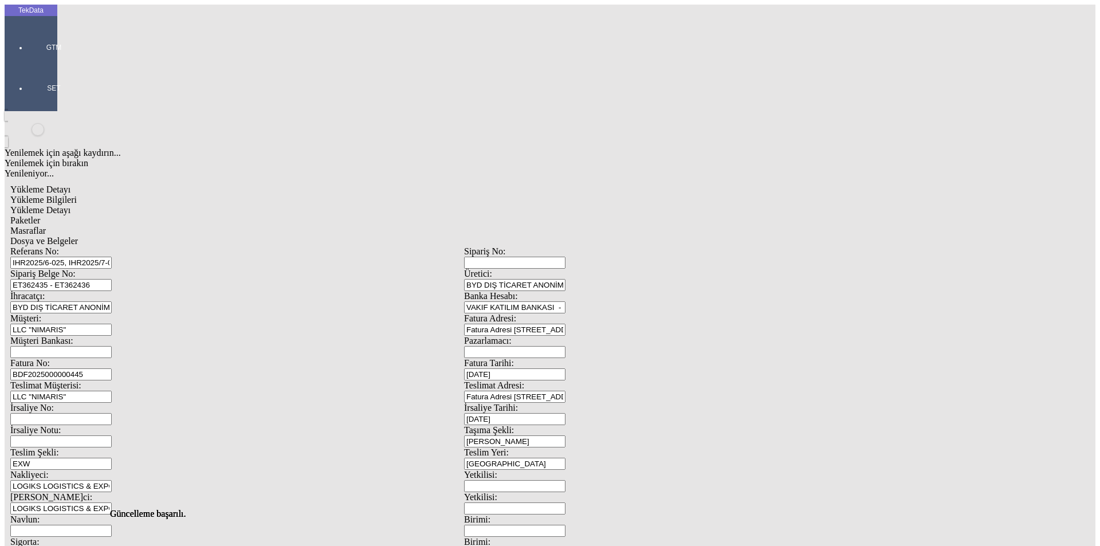
click at [78, 236] on span "Dosya ve Belgeler" at bounding box center [44, 241] width 68 height 10
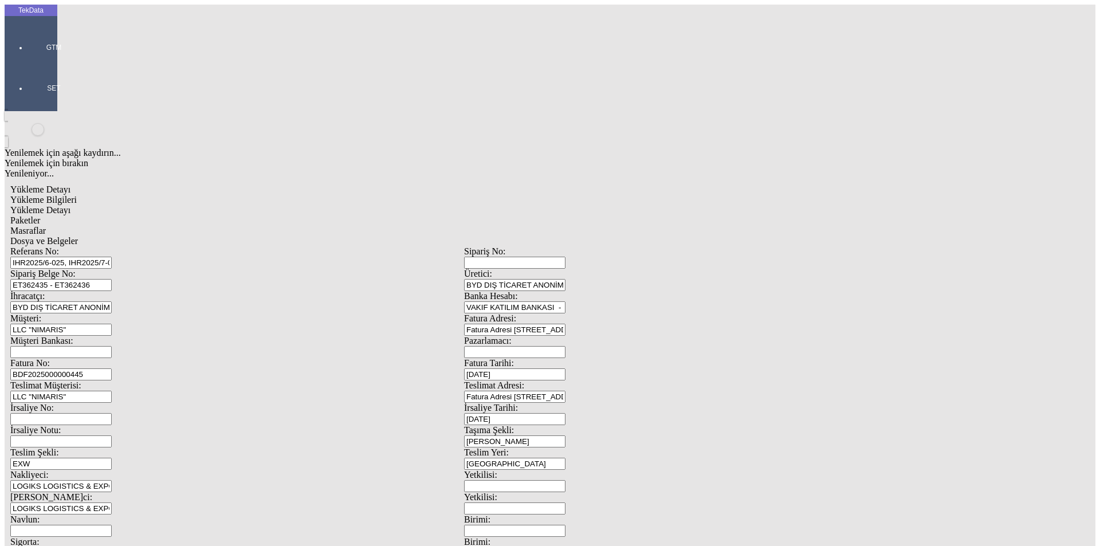
click at [77, 195] on span "Yükleme Bilgileri" at bounding box center [43, 200] width 66 height 10
drag, startPoint x: 269, startPoint y: 83, endPoint x: 48, endPoint y: 81, distance: 220.6
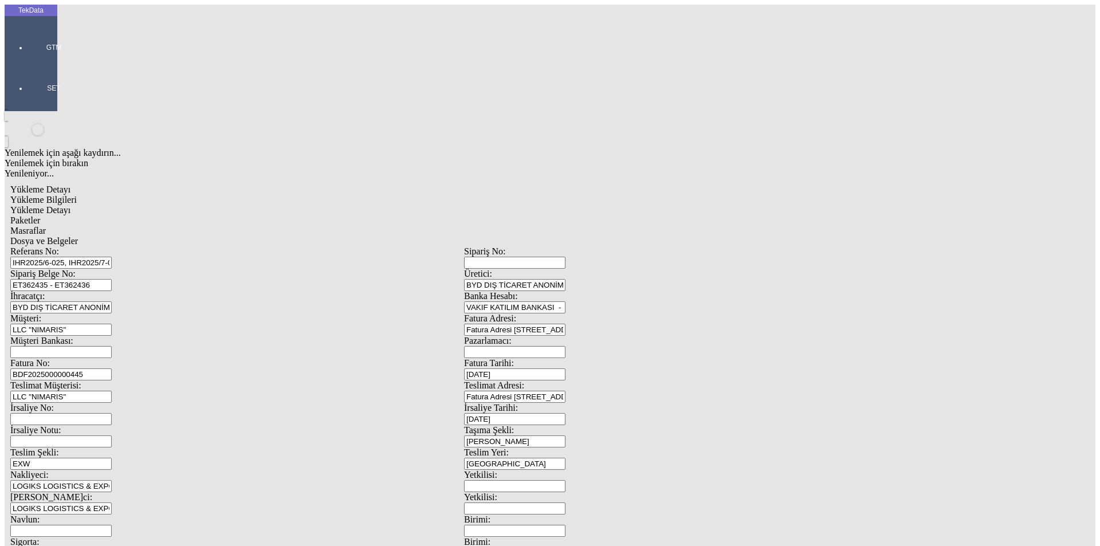
drag, startPoint x: 223, startPoint y: 100, endPoint x: 85, endPoint y: 104, distance: 137.6
click at [85, 269] on div "Sipariş Belge No: ET362435 - ET362436" at bounding box center [237, 280] width 454 height 22
